Goal: Find specific page/section: Find specific page/section

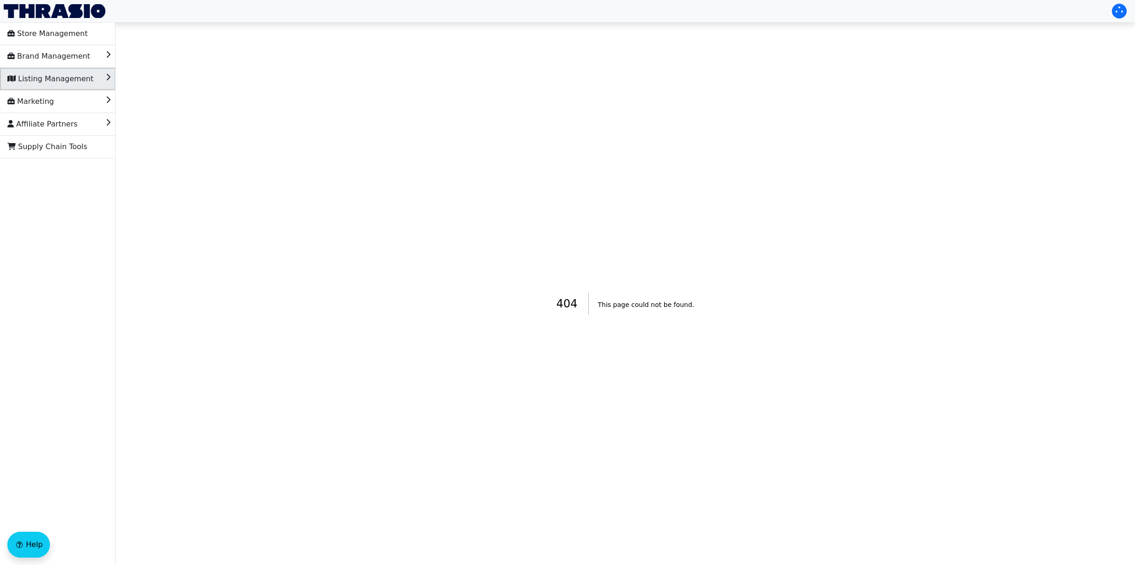
click at [67, 85] on span "Listing Management" at bounding box center [50, 79] width 86 height 15
click at [50, 99] on li "List" at bounding box center [57, 101] width 115 height 22
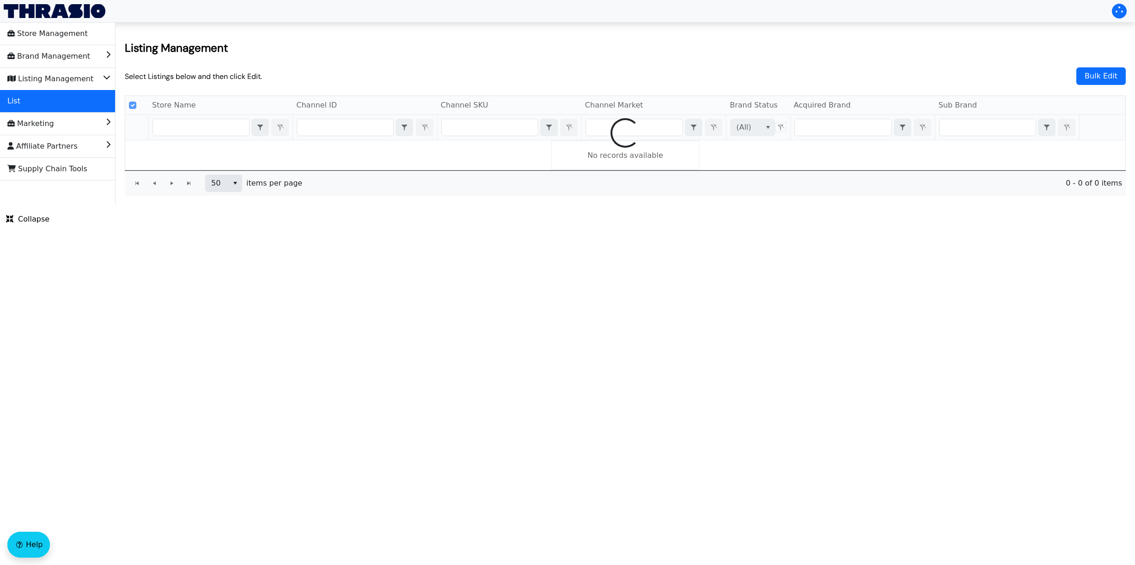
click at [322, 130] on div at bounding box center [625, 133] width 1000 height 74
checkbox input "false"
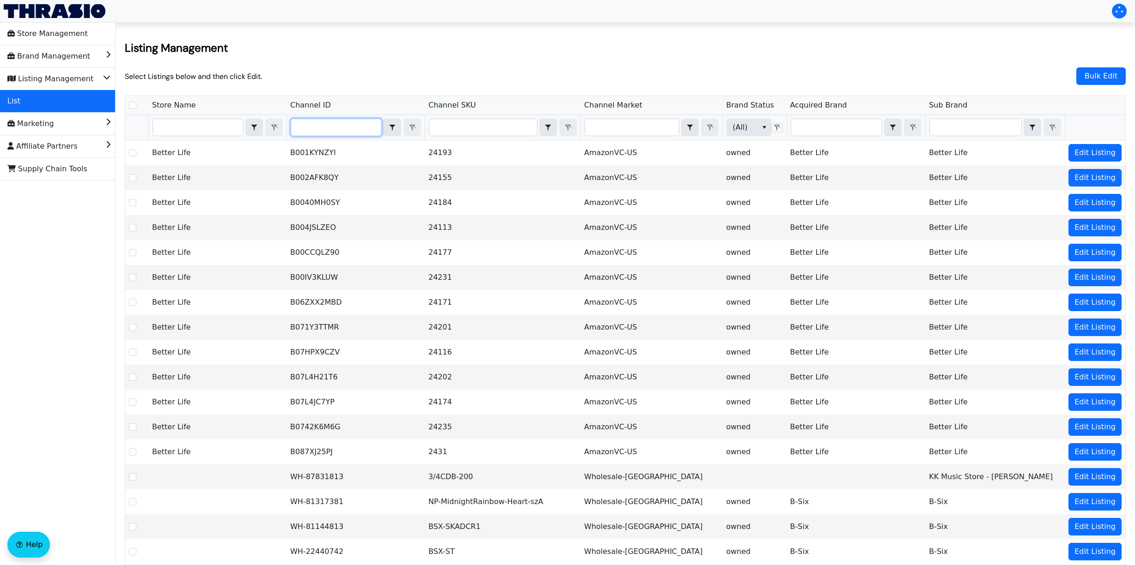
click at [310, 130] on input "Filter" at bounding box center [336, 127] width 90 height 17
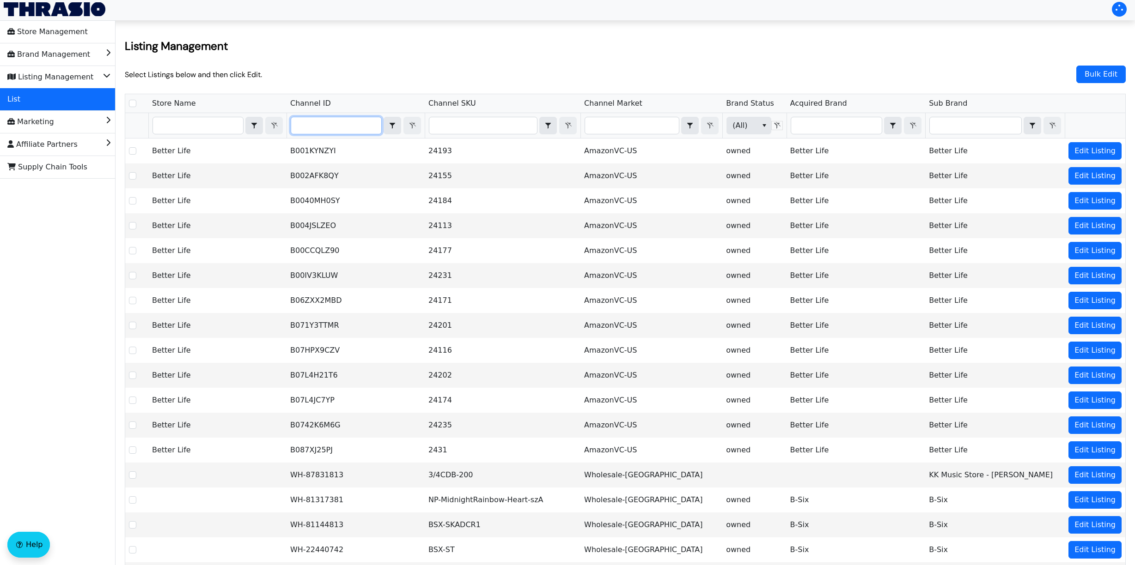
type input "B0D6YG8TXF"
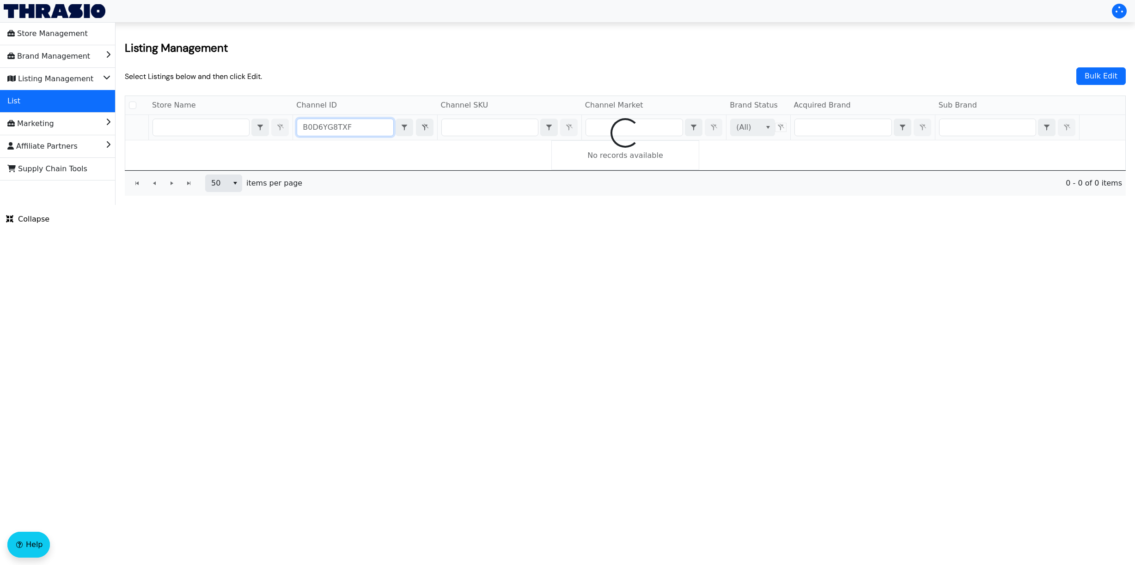
checkbox input "false"
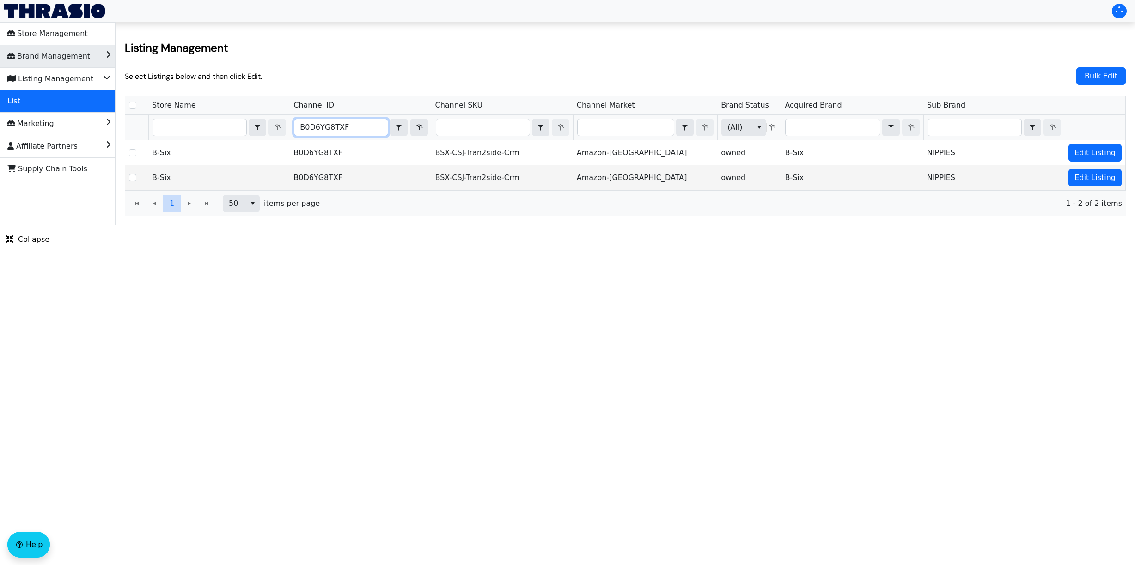
type input "B0D6YG8TXF"
click at [106, 55] on icon "Brand Management" at bounding box center [108, 53] width 5 height 9
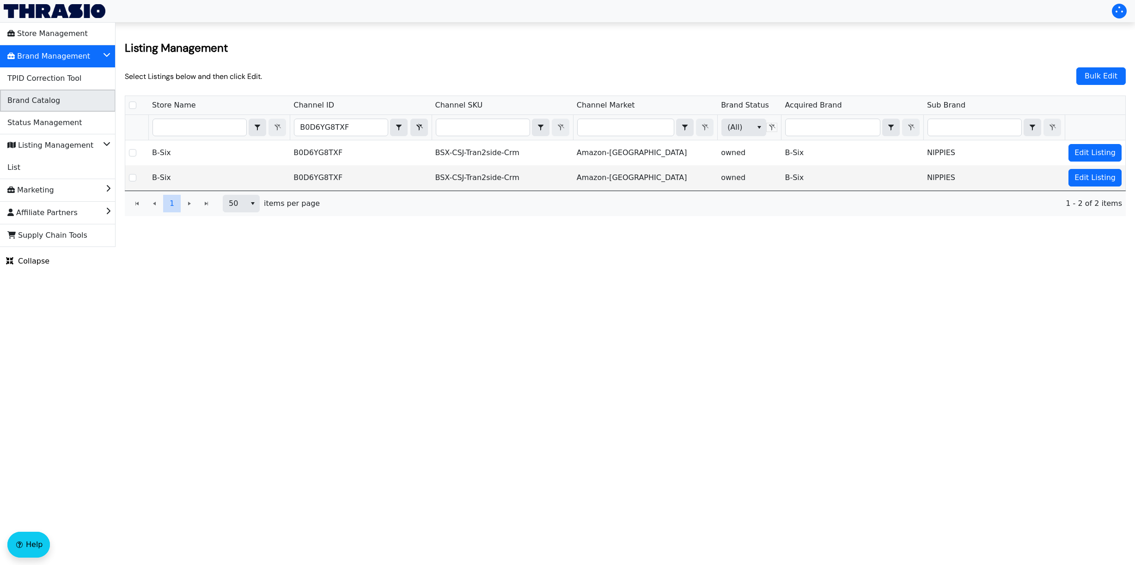
click at [49, 101] on span "Brand Catalog" at bounding box center [33, 100] width 53 height 15
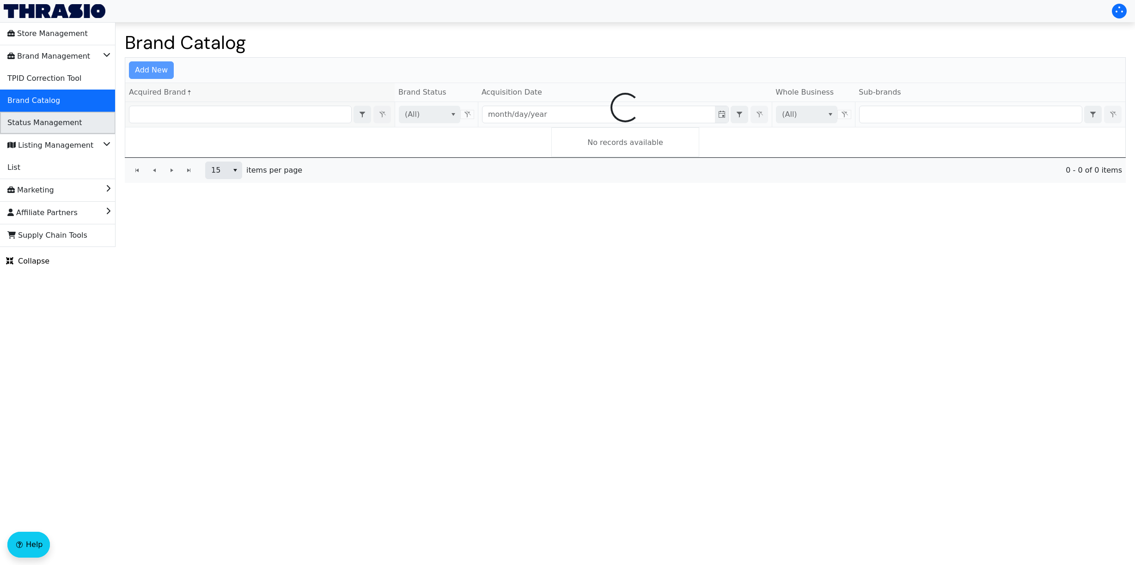
click at [50, 119] on span "Status Management" at bounding box center [44, 122] width 74 height 15
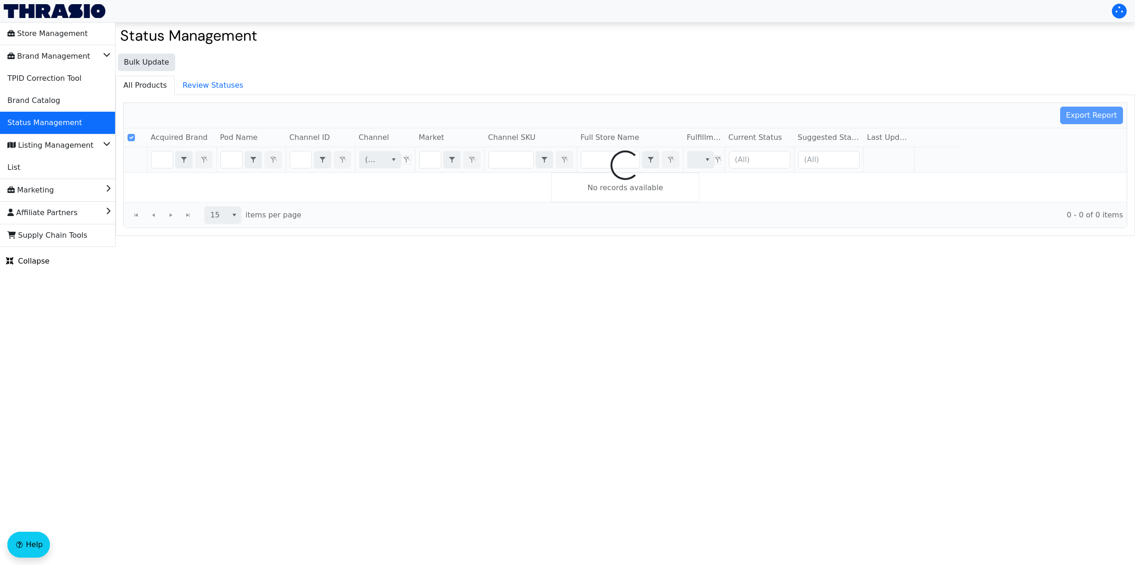
click at [300, 163] on div at bounding box center [625, 165] width 1002 height 125
checkbox input "false"
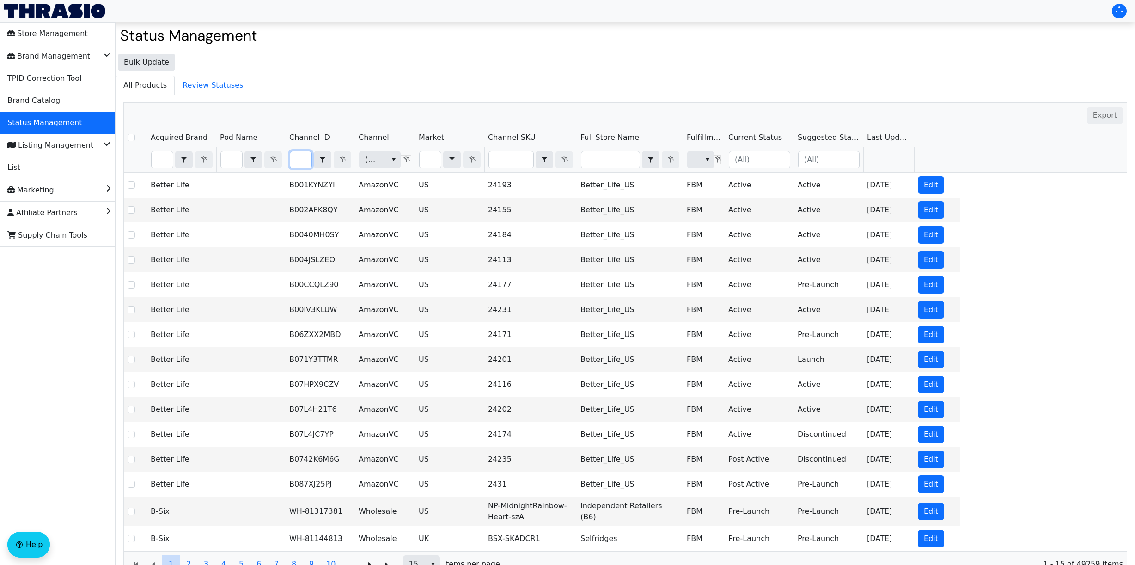
click at [298, 161] on input "Filter" at bounding box center [300, 160] width 21 height 17
type input "B0D6YG8TXF"
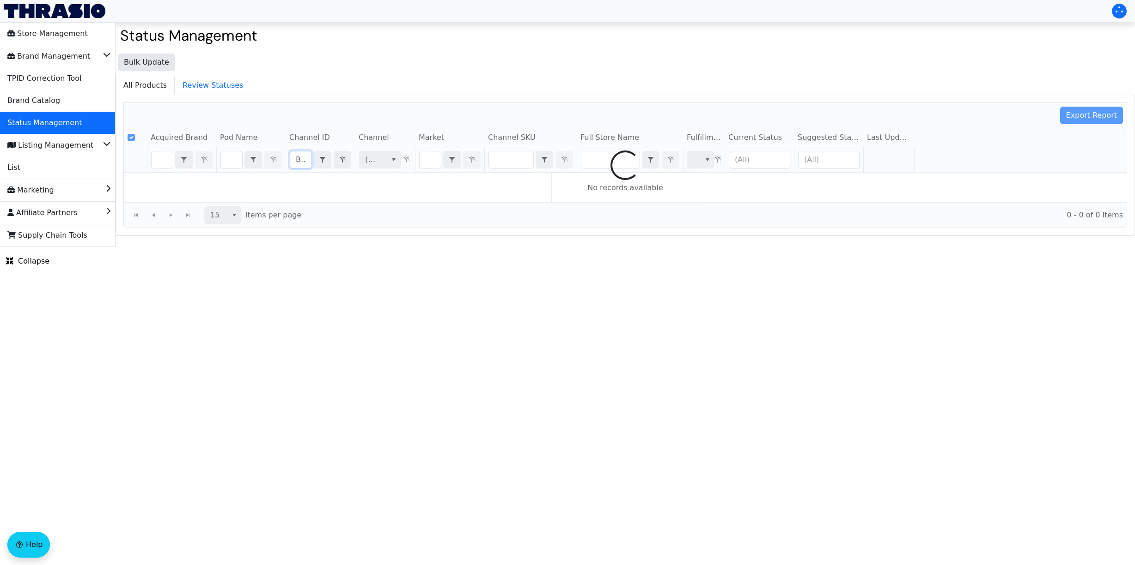
scroll to position [0, 36]
checkbox input "false"
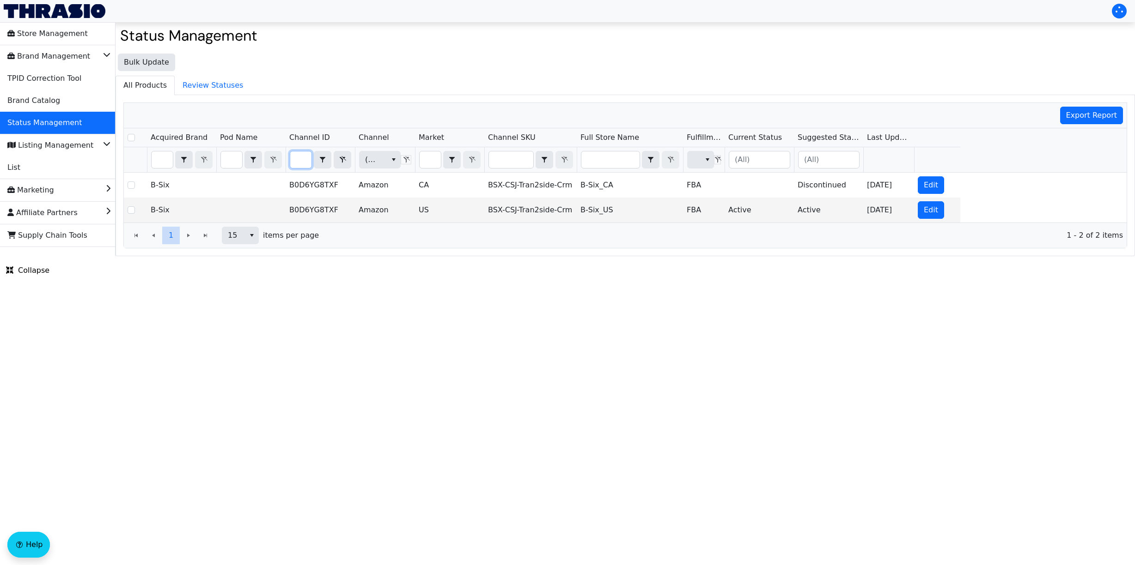
type input "B0D6YG8TXF"
